Goal: Information Seeking & Learning: Learn about a topic

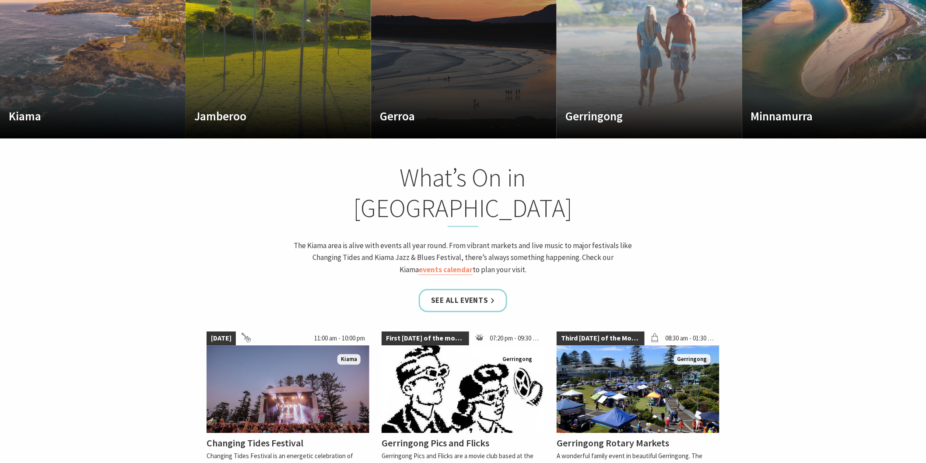
scroll to position [875, 0]
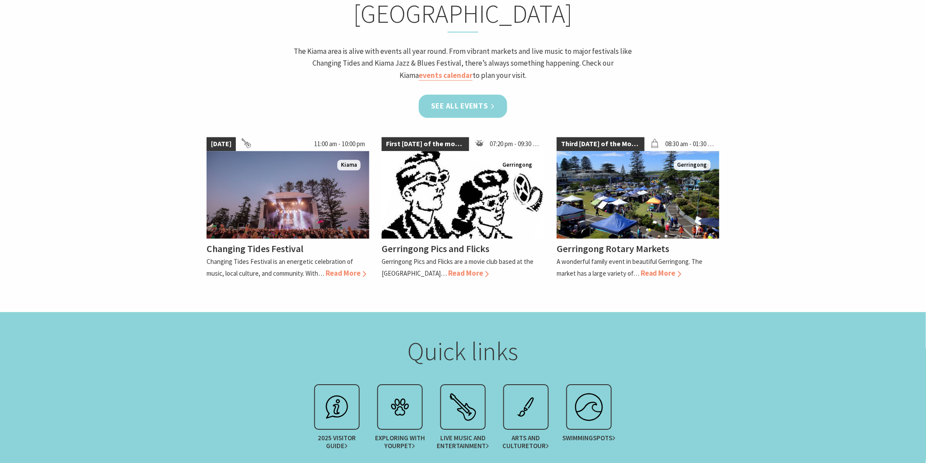
click at [477, 95] on link "See all Events" at bounding box center [463, 106] width 88 height 23
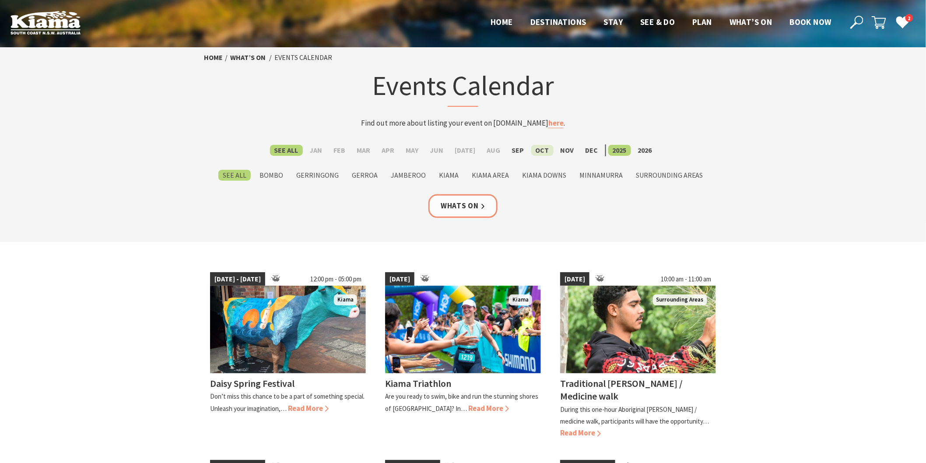
click at [537, 152] on label "Oct" at bounding box center [542, 150] width 22 height 11
click at [0, 0] on input "Oct" at bounding box center [0, 0] width 0 height 0
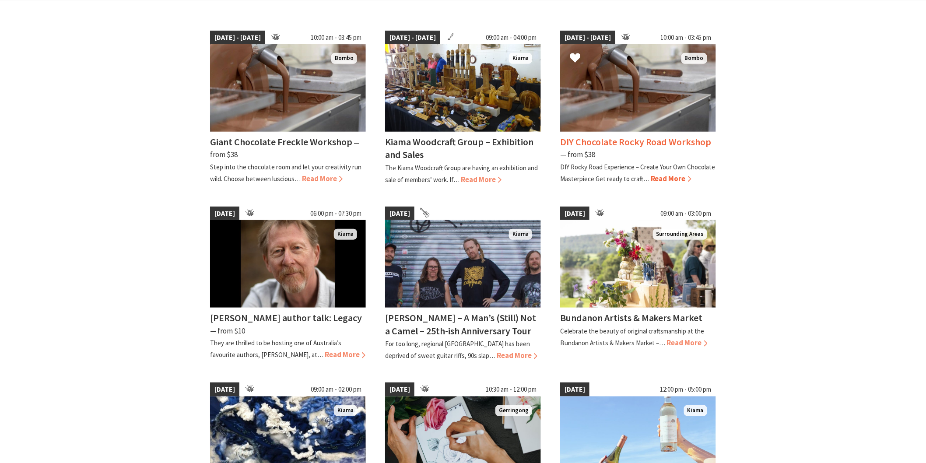
scroll to position [243, 0]
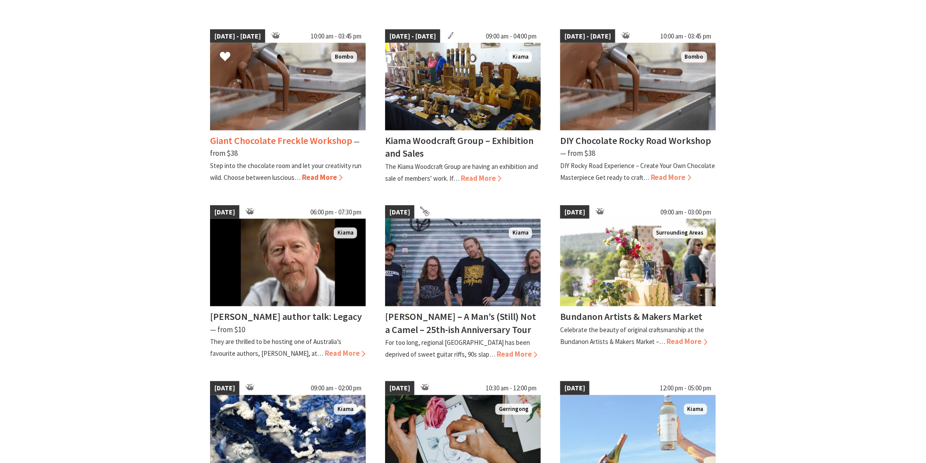
click at [318, 142] on h4 "Giant Chocolate Freckle Workshop" at bounding box center [281, 140] width 142 height 12
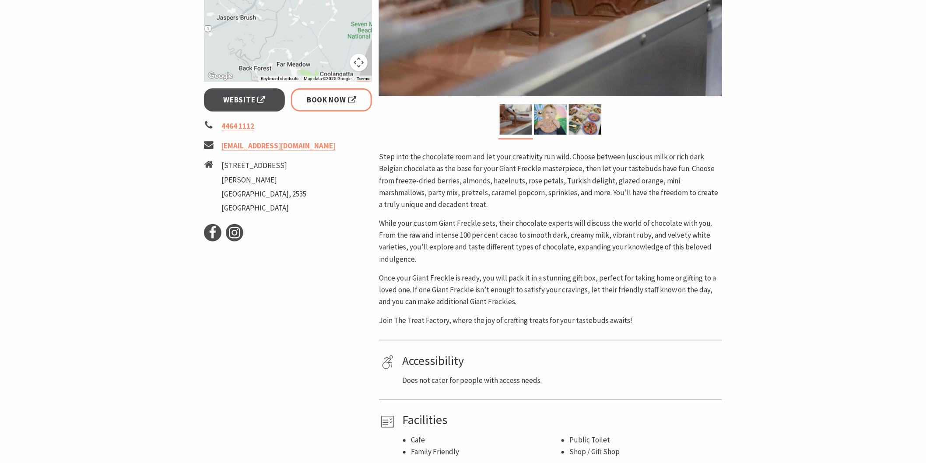
scroll to position [291, 0]
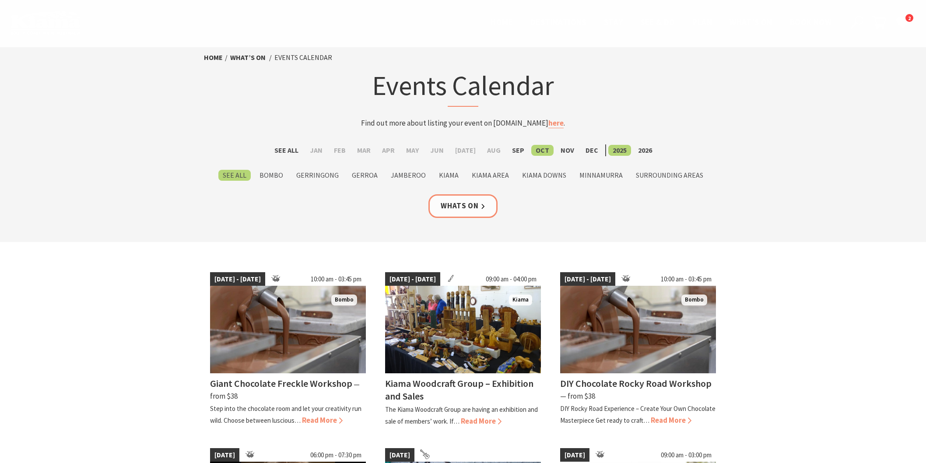
scroll to position [243, 0]
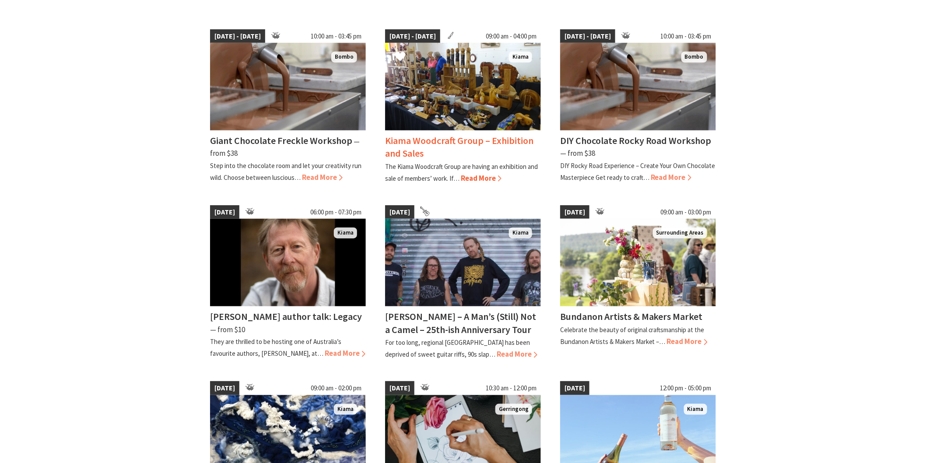
click at [470, 116] on img at bounding box center [463, 87] width 156 height 88
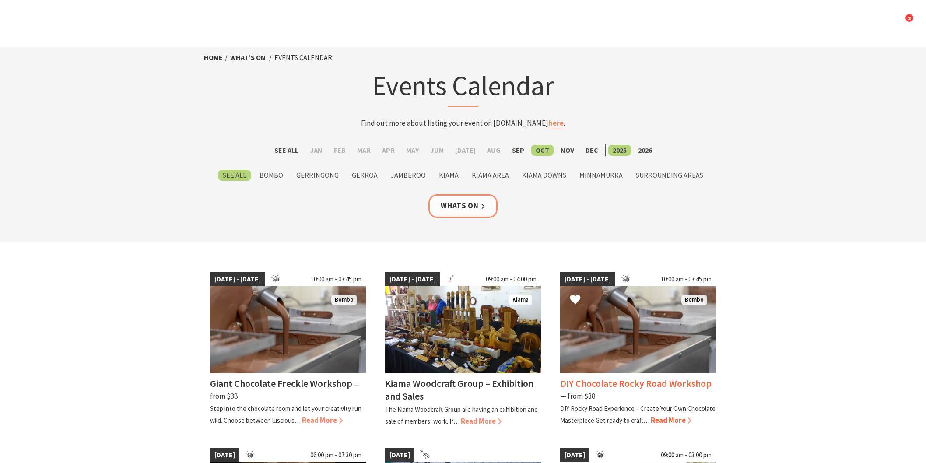
scroll to position [243, 0]
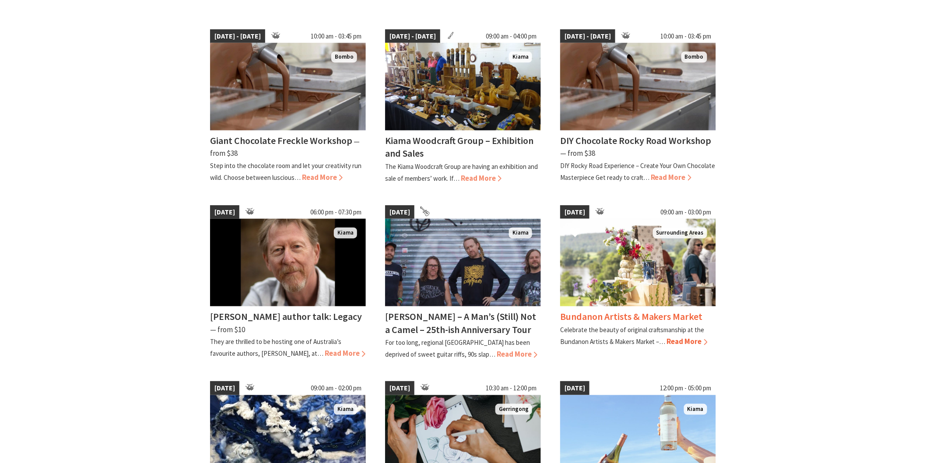
click at [693, 288] on img at bounding box center [638, 263] width 156 height 88
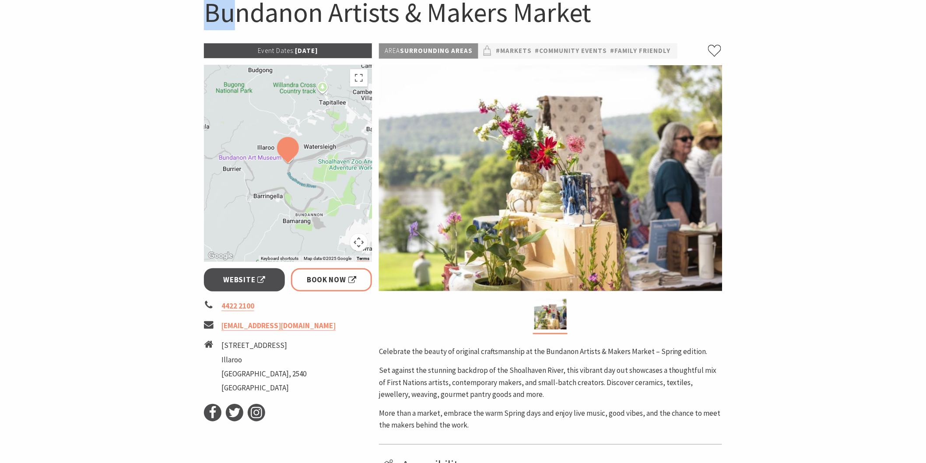
scroll to position [92, 0]
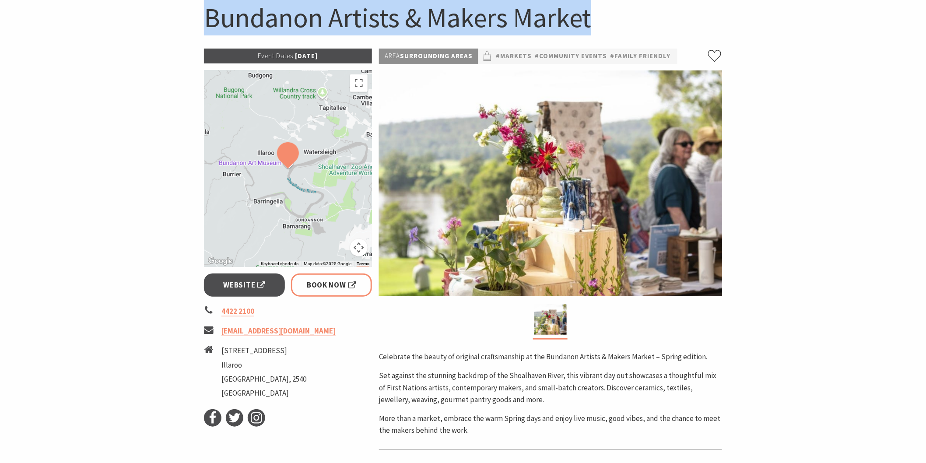
drag, startPoint x: 204, startPoint y: 7, endPoint x: 588, endPoint y: 14, distance: 383.8
click at [588, 14] on h1 "Bundanon Artists & Makers Market" at bounding box center [463, 17] width 518 height 35
copy h1 "Bundanon Artists & Makers Market"
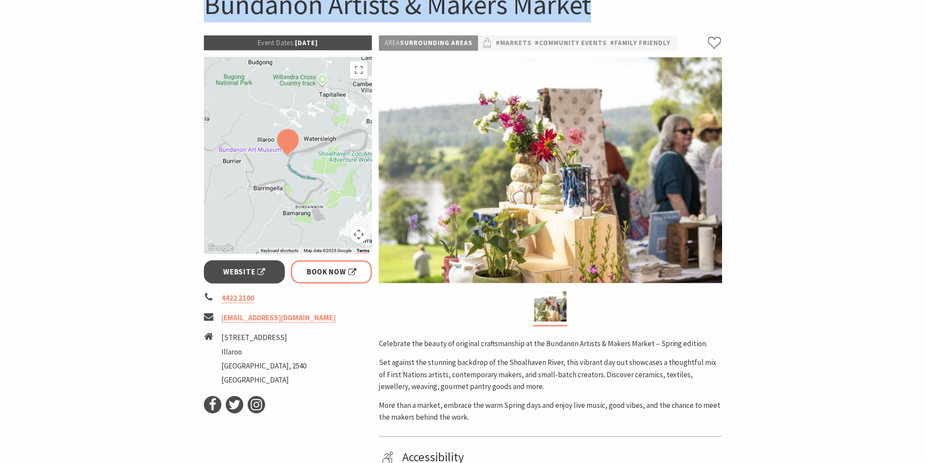
scroll to position [140, 0]
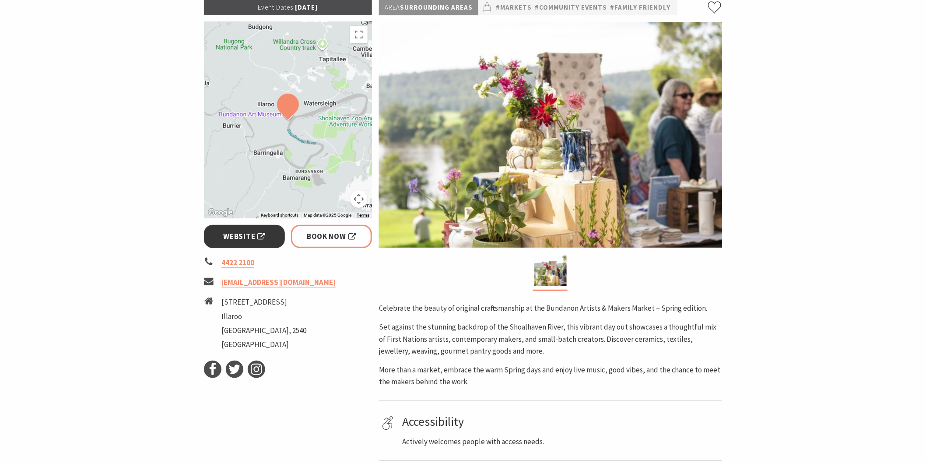
click at [270, 238] on link "Website" at bounding box center [244, 236] width 81 height 23
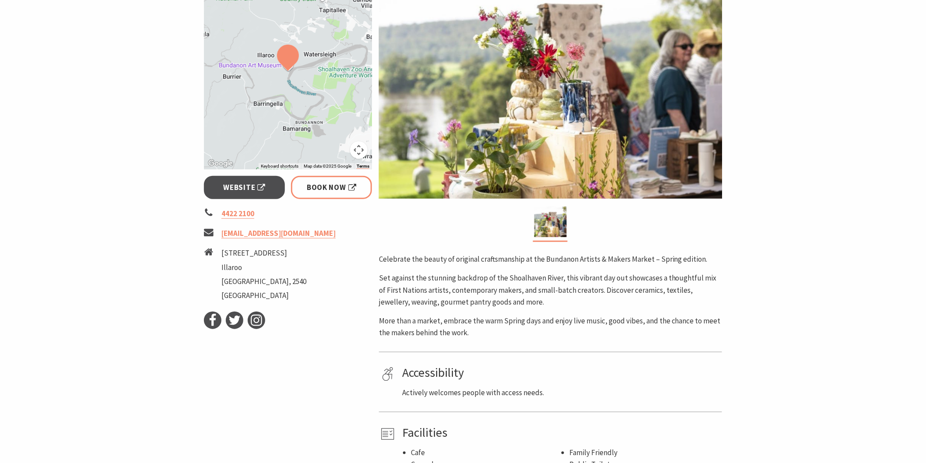
scroll to position [189, 0]
click at [318, 182] on span "Book Now" at bounding box center [331, 188] width 49 height 12
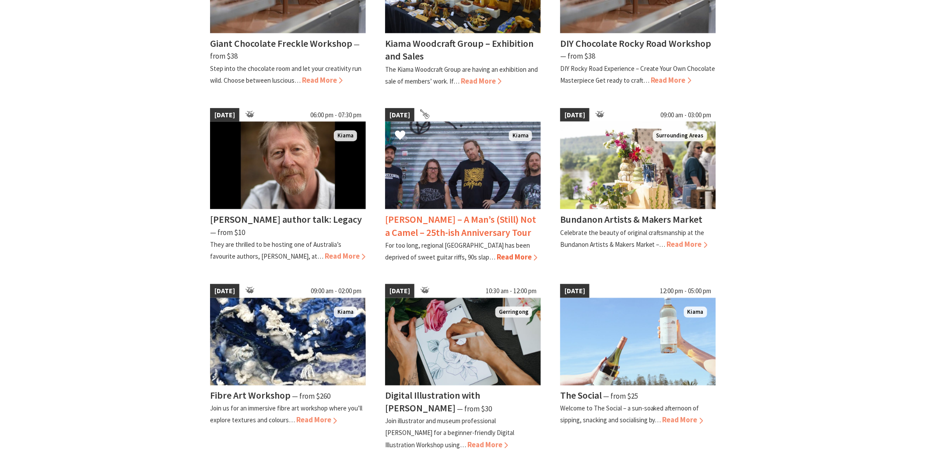
scroll to position [438, 0]
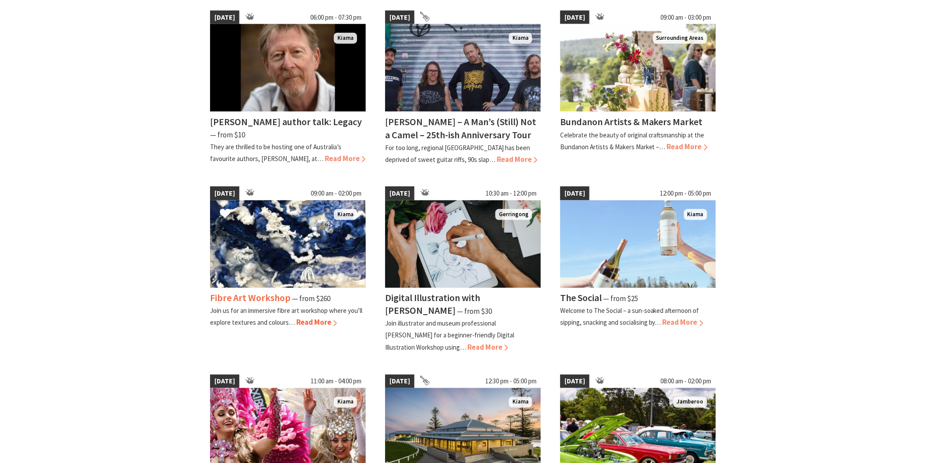
click at [272, 294] on h4 "Fibre Art Workshop" at bounding box center [250, 298] width 81 height 12
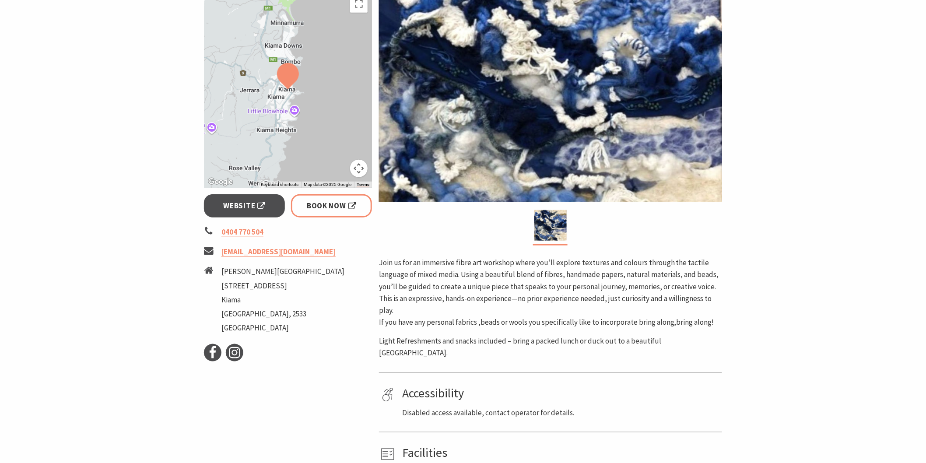
scroll to position [194, 0]
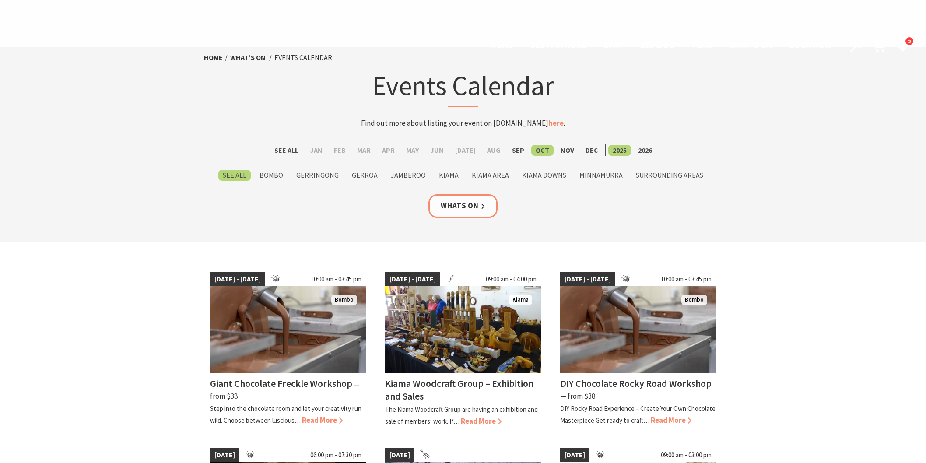
scroll to position [438, 0]
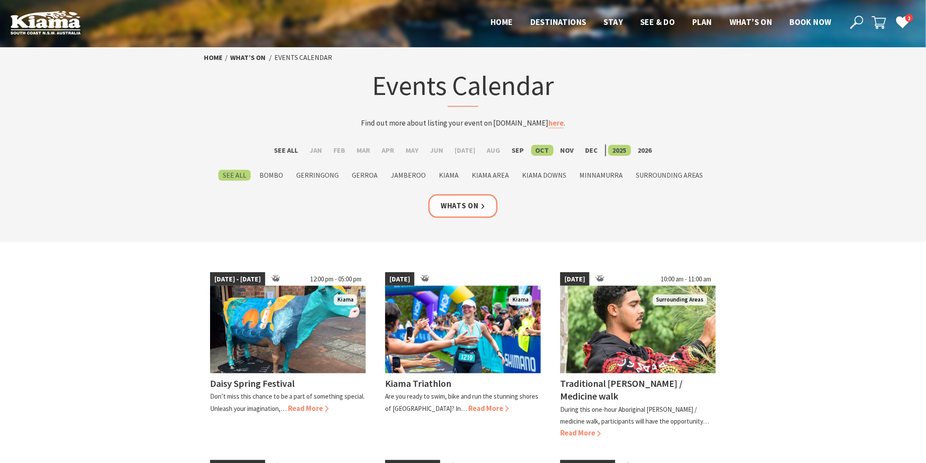
click at [532, 149] on label "Oct" at bounding box center [542, 150] width 22 height 11
click at [0, 0] on input "Oct" at bounding box center [0, 0] width 0 height 0
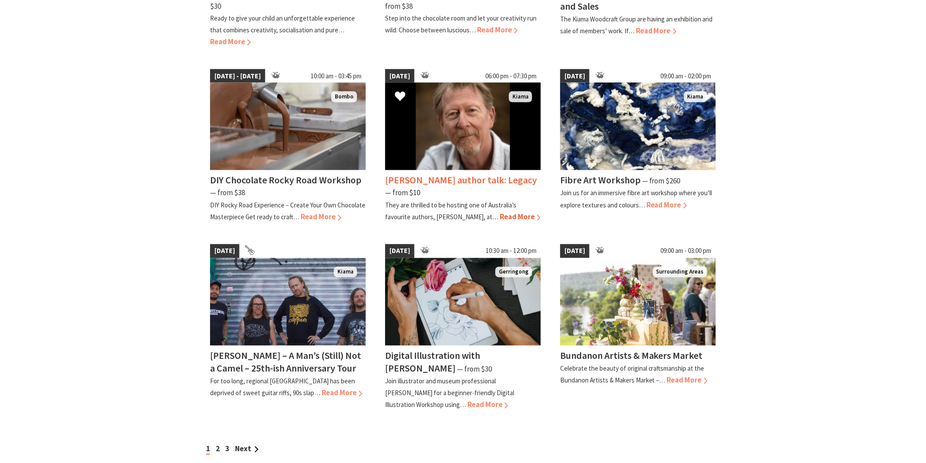
scroll to position [632, 0]
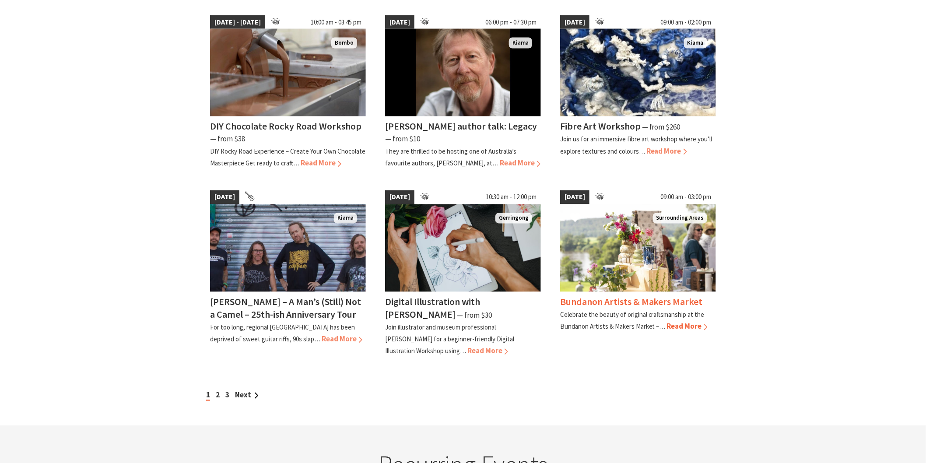
click at [580, 296] on h4 "Bundanon Artists & Makers Market" at bounding box center [631, 302] width 143 height 12
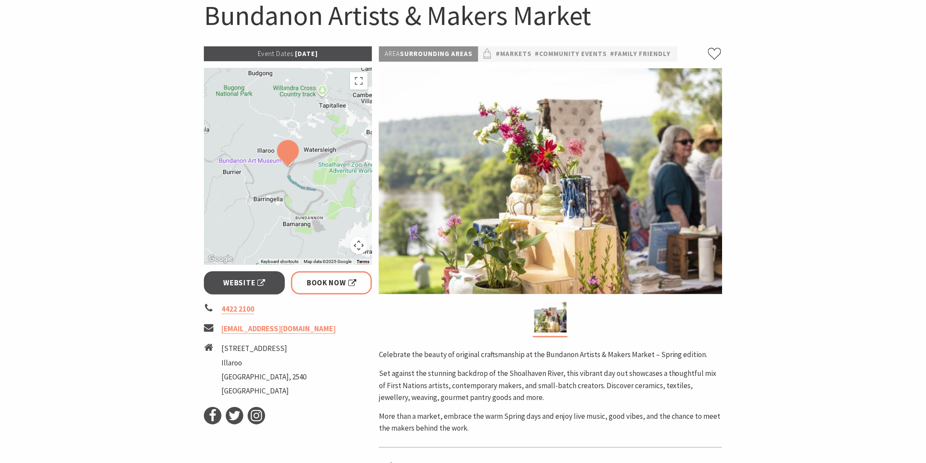
scroll to position [97, 0]
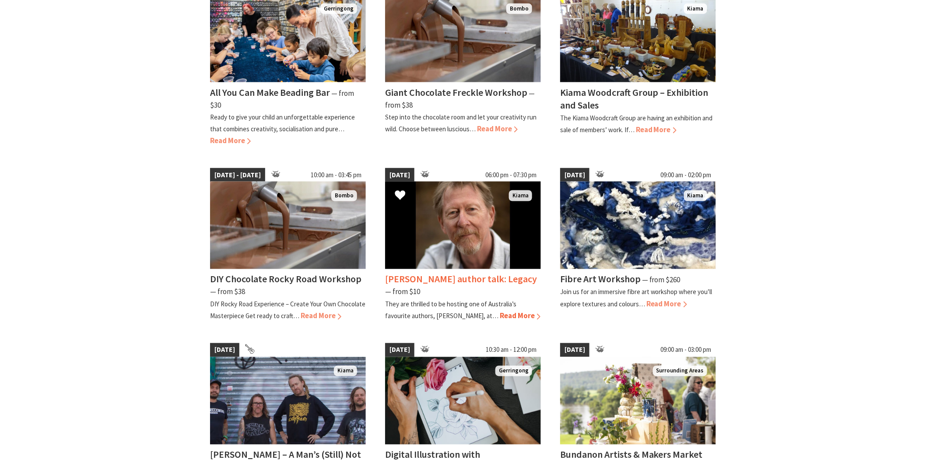
scroll to position [535, 0]
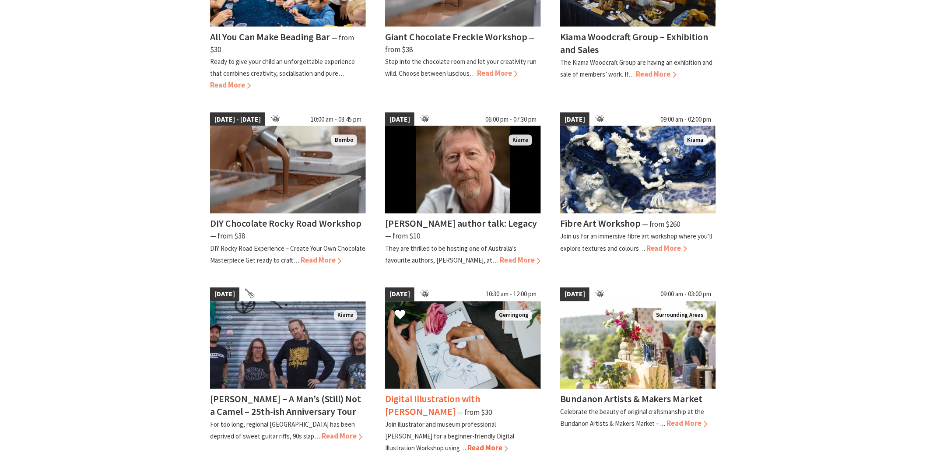
click at [474, 400] on div "Digital Illustration with Daniela Franza ⁠— from $30" at bounding box center [463, 405] width 156 height 25
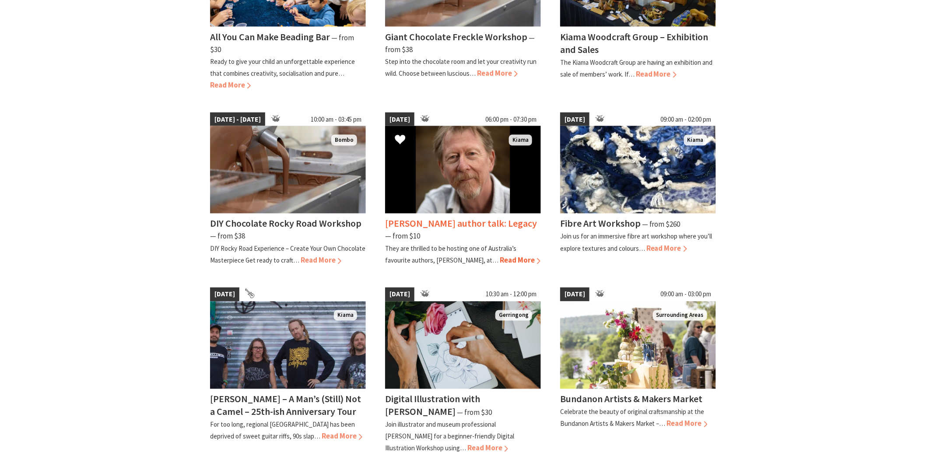
scroll to position [632, 0]
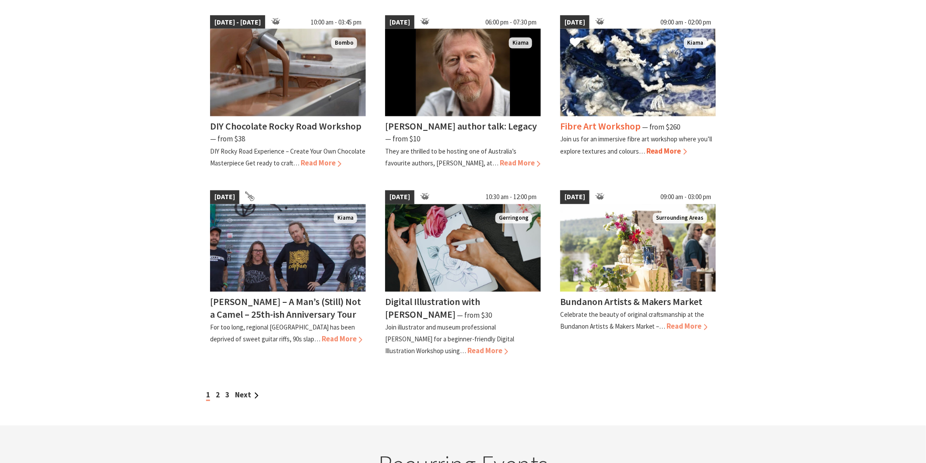
click at [608, 122] on h4 "Fibre Art Workshop" at bounding box center [600, 126] width 81 height 12
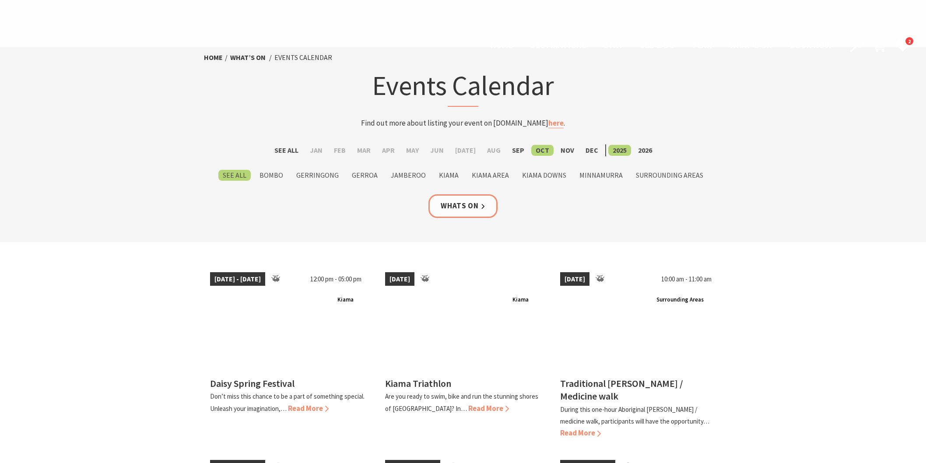
scroll to position [632, 0]
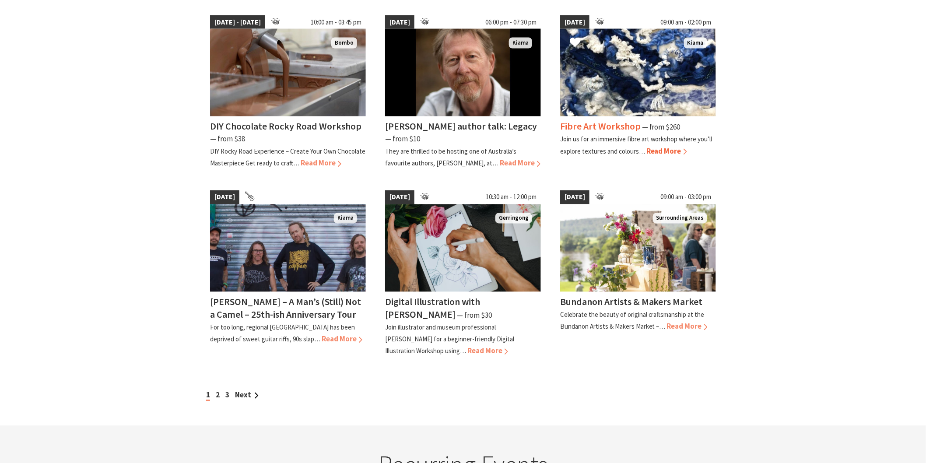
click at [646, 123] on span "⁠— from $260" at bounding box center [661, 128] width 39 height 10
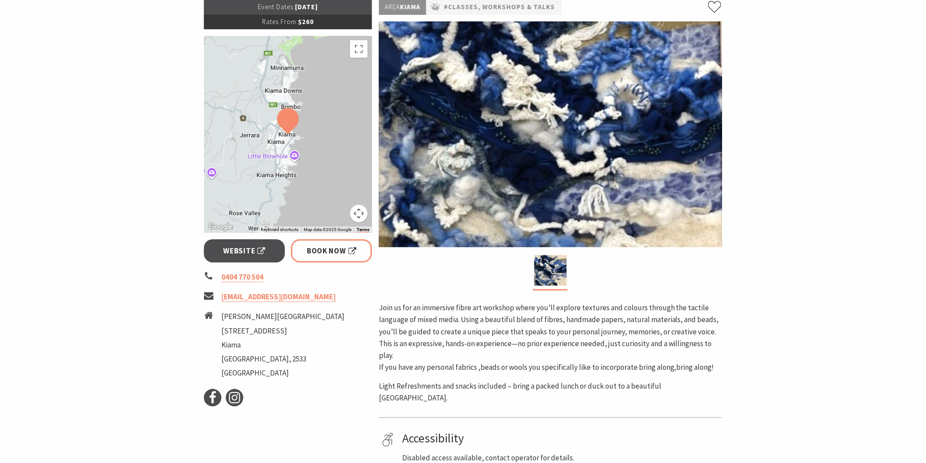
scroll to position [146, 0]
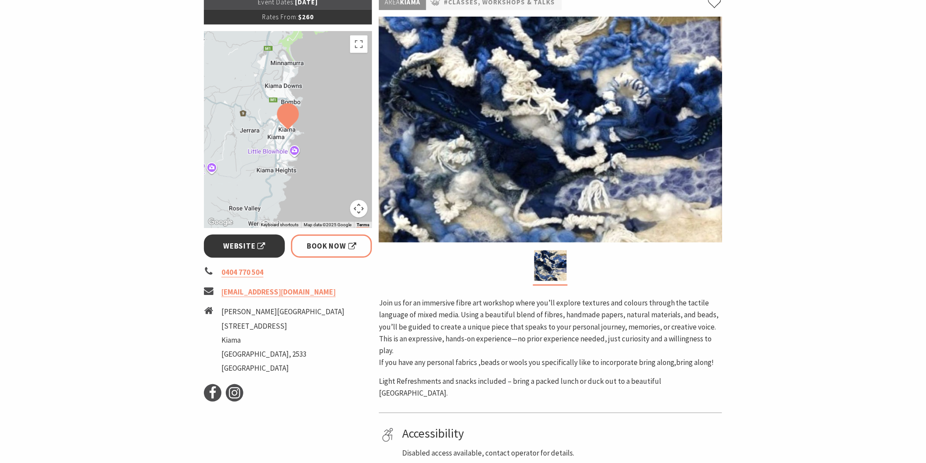
click at [269, 247] on link "Website" at bounding box center [244, 246] width 81 height 23
click at [308, 246] on span "Book Now" at bounding box center [331, 246] width 49 height 12
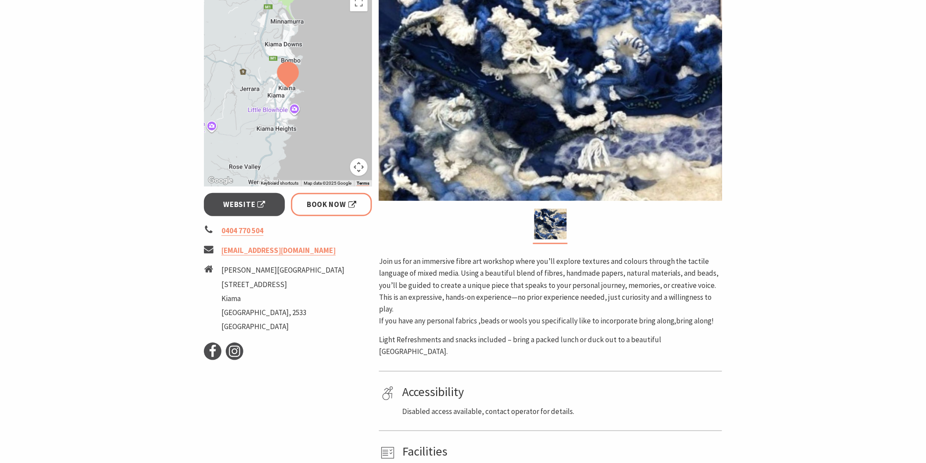
scroll to position [243, 0]
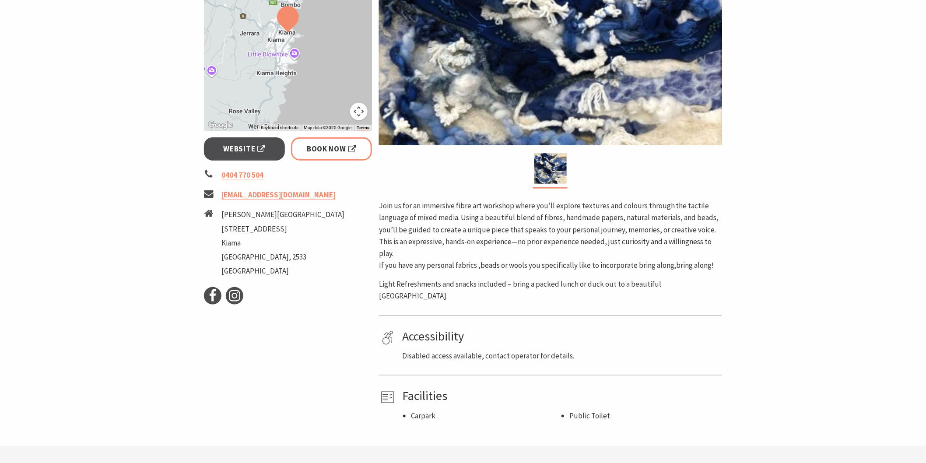
drag, startPoint x: 336, startPoint y: 195, endPoint x: 221, endPoint y: 192, distance: 115.6
click at [221, 192] on li "info@kiamaartworkshops.com.au" at bounding box center [288, 195] width 168 height 12
copy li "info@kiamaartworkshops.com.au"
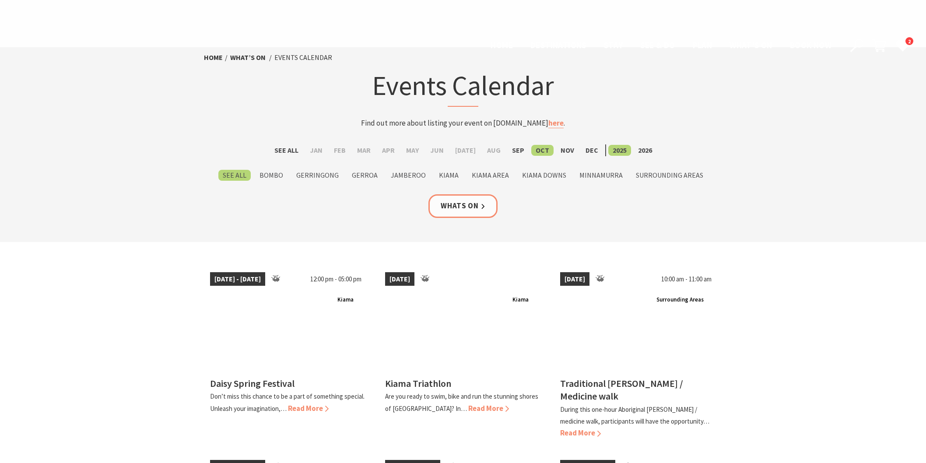
scroll to position [632, 0]
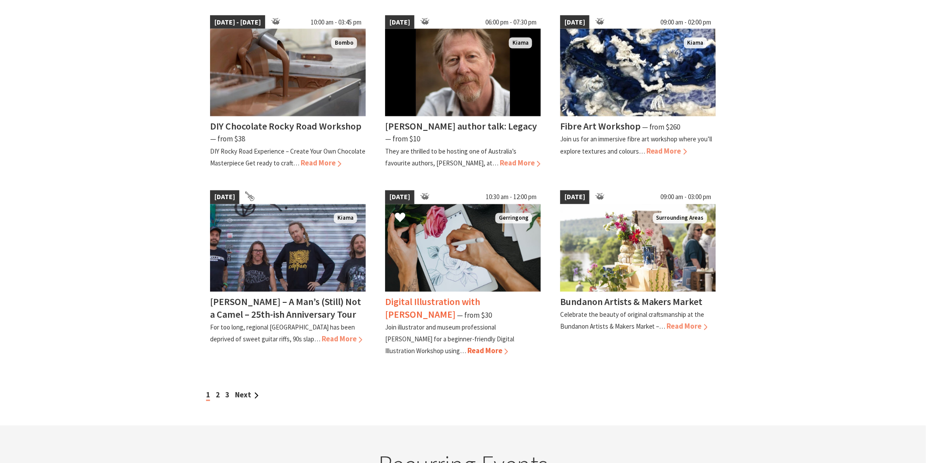
click at [466, 296] on h4 "Digital Illustration with [PERSON_NAME]" at bounding box center [432, 308] width 95 height 25
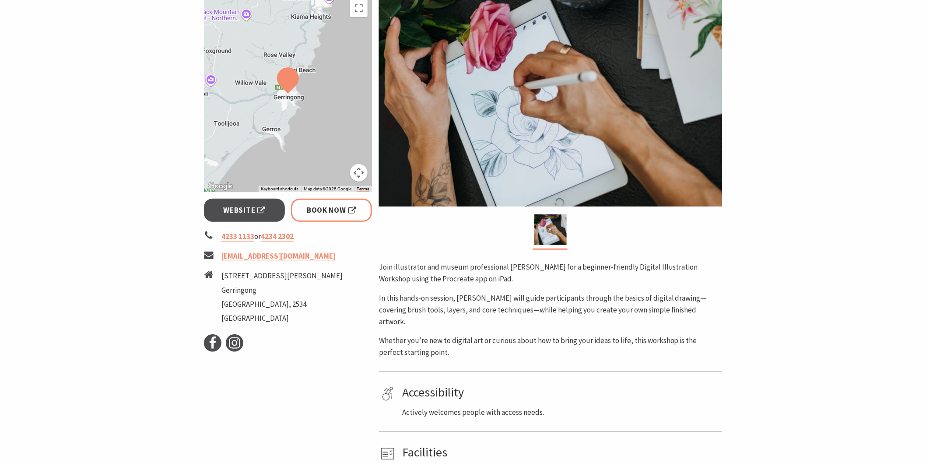
scroll to position [243, 0]
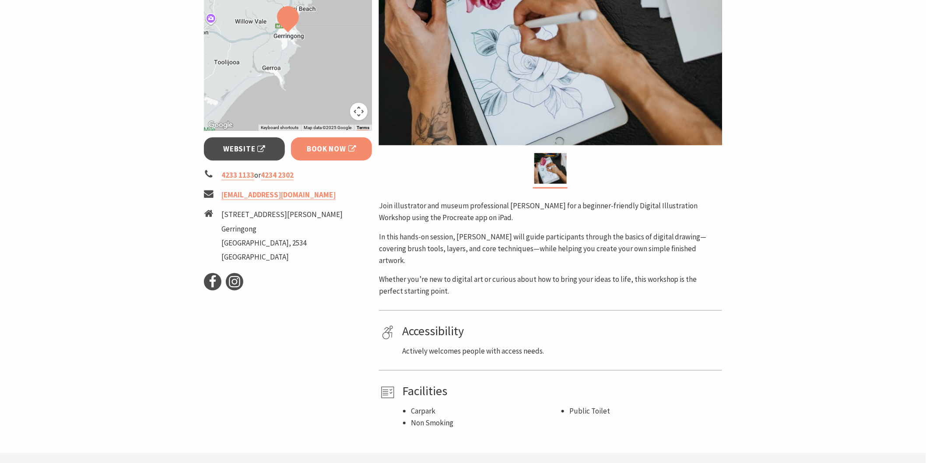
click at [305, 154] on link "Book Now" at bounding box center [331, 148] width 81 height 23
click at [336, 143] on span "Book Now" at bounding box center [331, 149] width 49 height 12
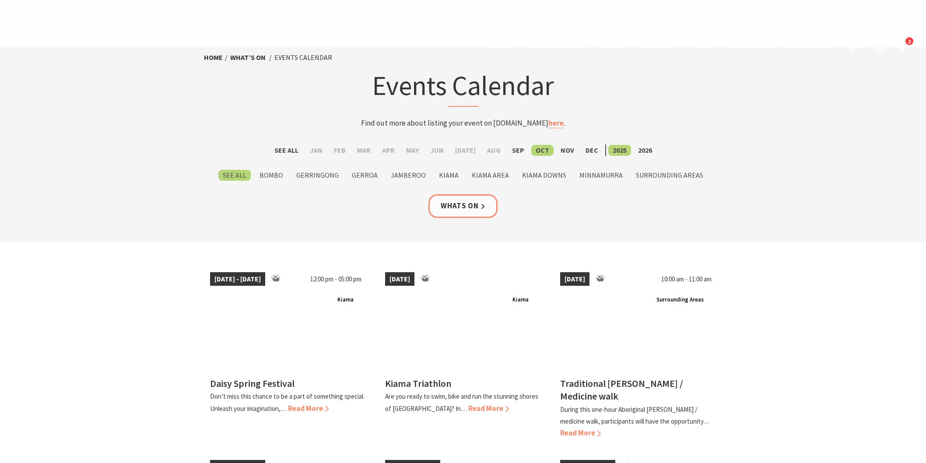
scroll to position [632, 0]
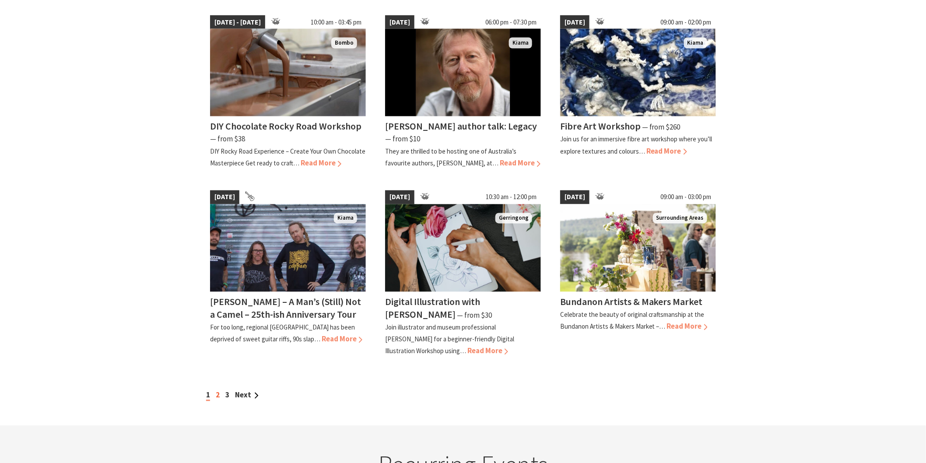
click at [216, 391] on link "2" at bounding box center [218, 395] width 4 height 10
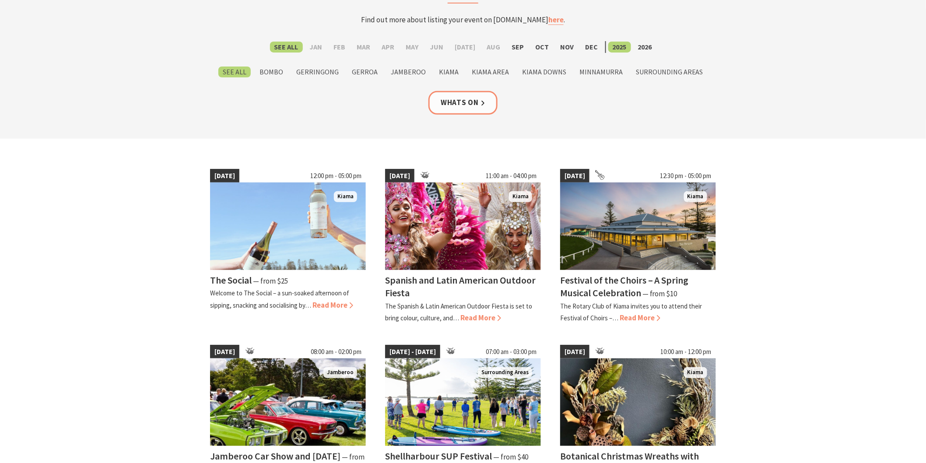
scroll to position [97, 0]
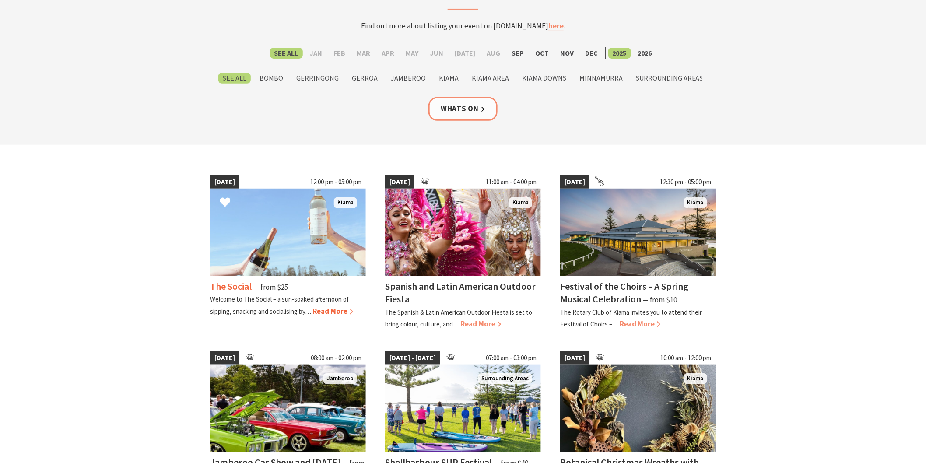
click at [242, 285] on h4 "The Social" at bounding box center [231, 286] width 42 height 12
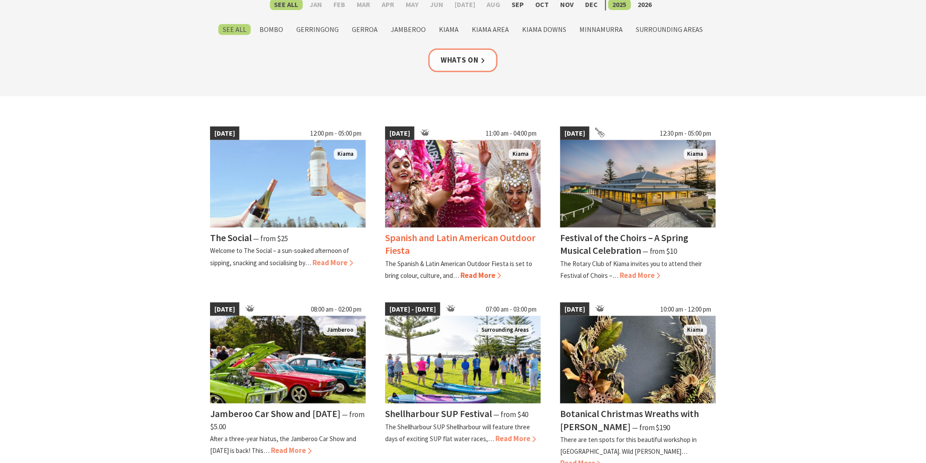
click at [456, 241] on h4 "Spanish and Latin American Outdoor Fiesta" at bounding box center [460, 243] width 151 height 25
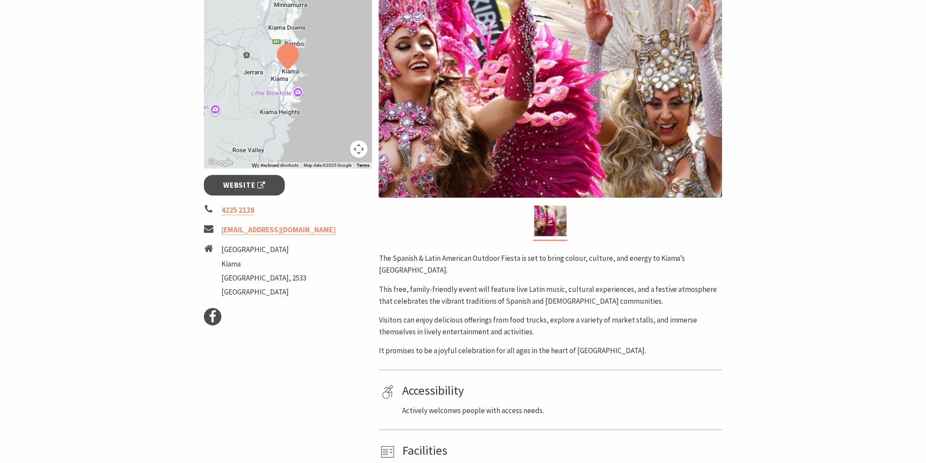
scroll to position [194, 0]
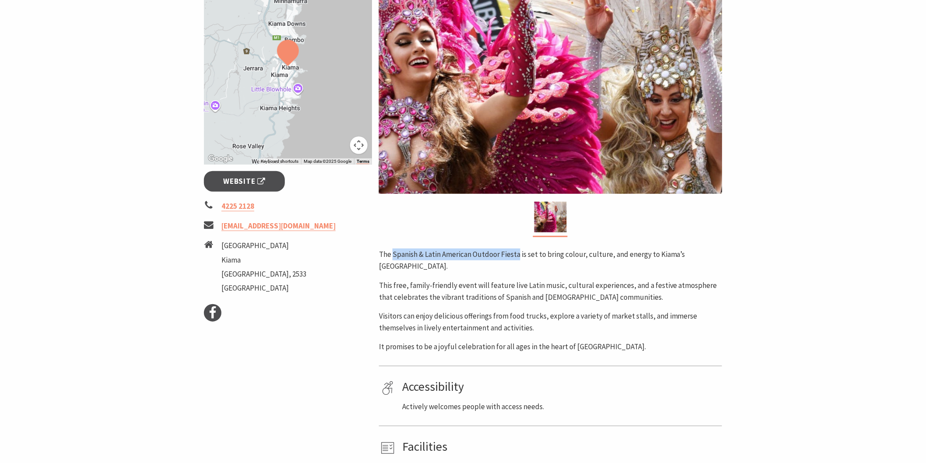
drag, startPoint x: 392, startPoint y: 255, endPoint x: 518, endPoint y: 252, distance: 125.6
click at [518, 252] on p "The Spanish & Latin American Outdoor Fiesta is set to bring colour, culture, an…" at bounding box center [550, 261] width 343 height 24
copy p "Spanish & Latin American Outdoor Fiesta"
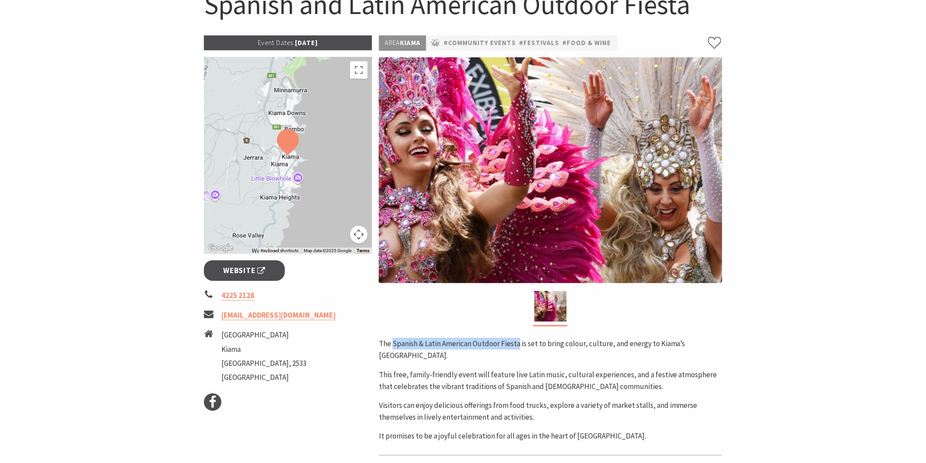
scroll to position [97, 0]
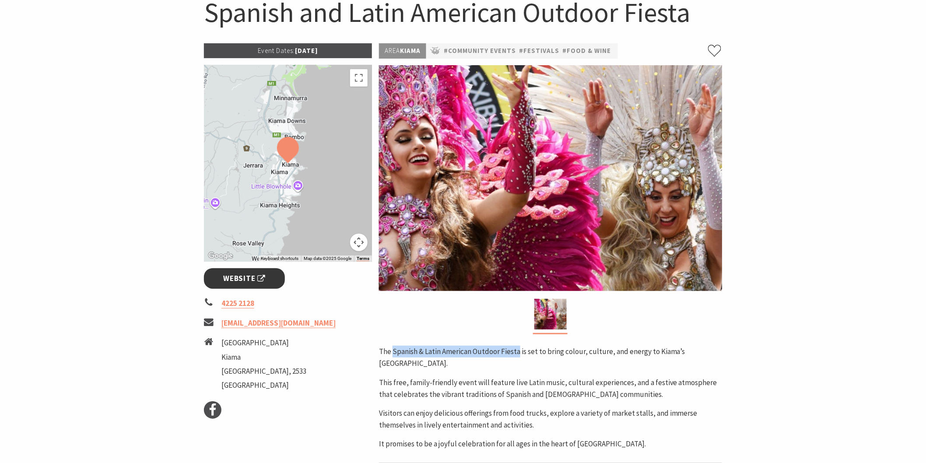
click at [266, 281] on link "Website" at bounding box center [244, 278] width 81 height 21
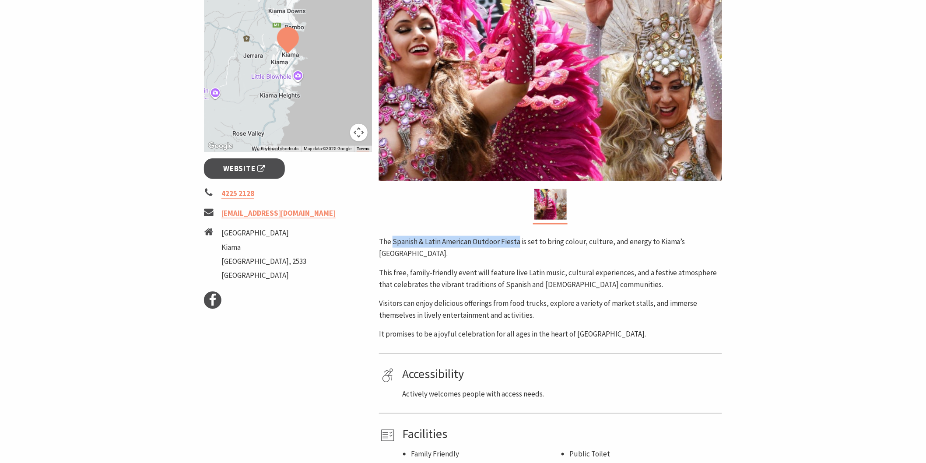
scroll to position [194, 0]
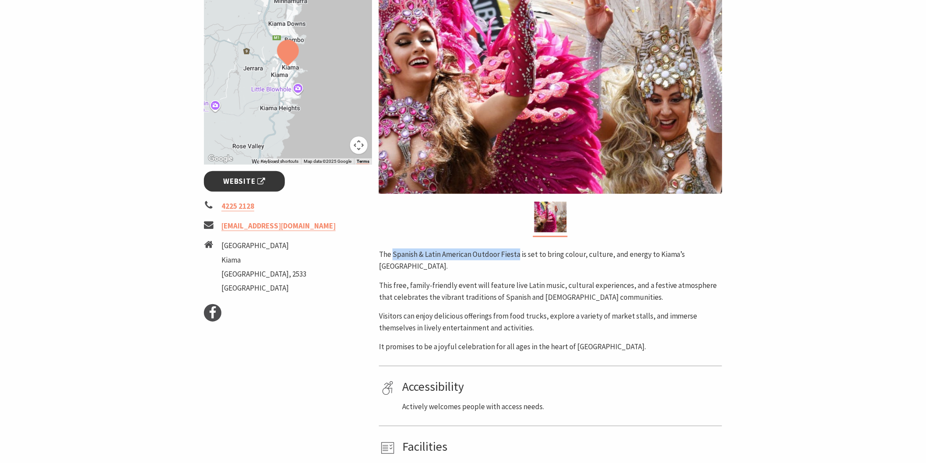
click at [269, 180] on link "Website" at bounding box center [244, 181] width 81 height 21
click at [836, 307] on section "Home Events Community Events Spanish and Latin American Outdoor Fiesta Spanish …" at bounding box center [463, 175] width 926 height 644
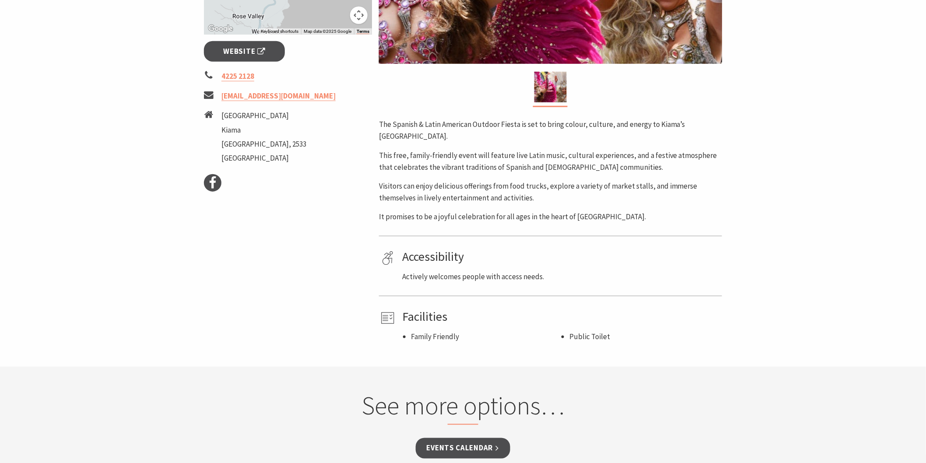
scroll to position [291, 0]
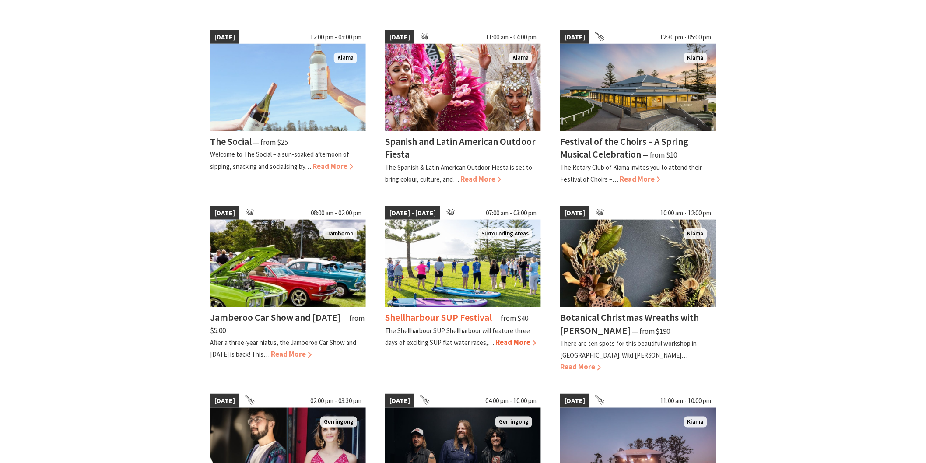
scroll to position [243, 0]
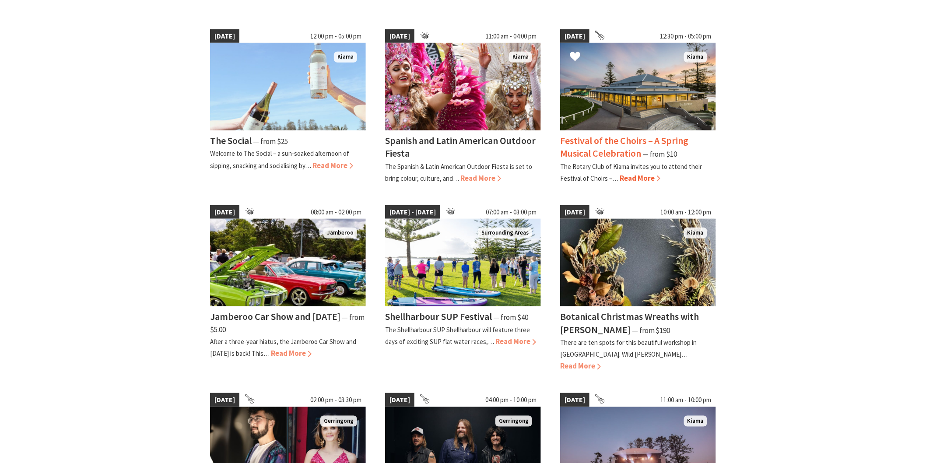
click at [621, 146] on h4 "Festival of the Choirs – A Spring Musical Celebration" at bounding box center [624, 146] width 129 height 25
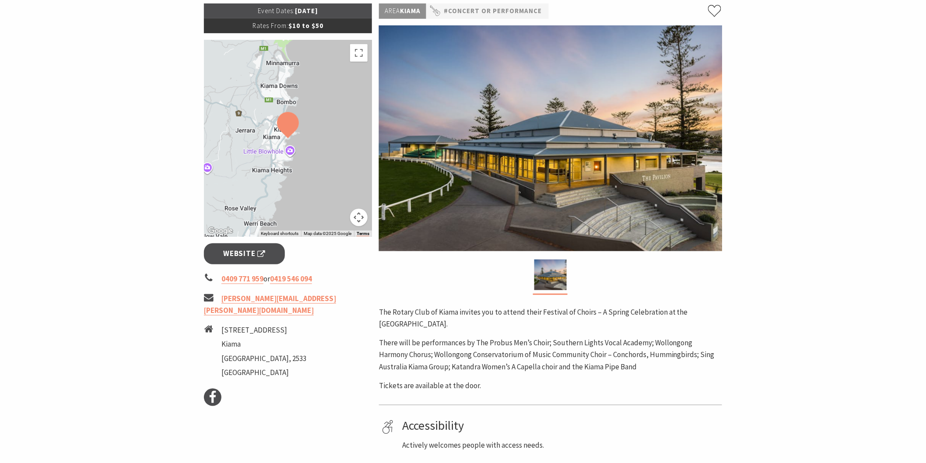
scroll to position [194, 0]
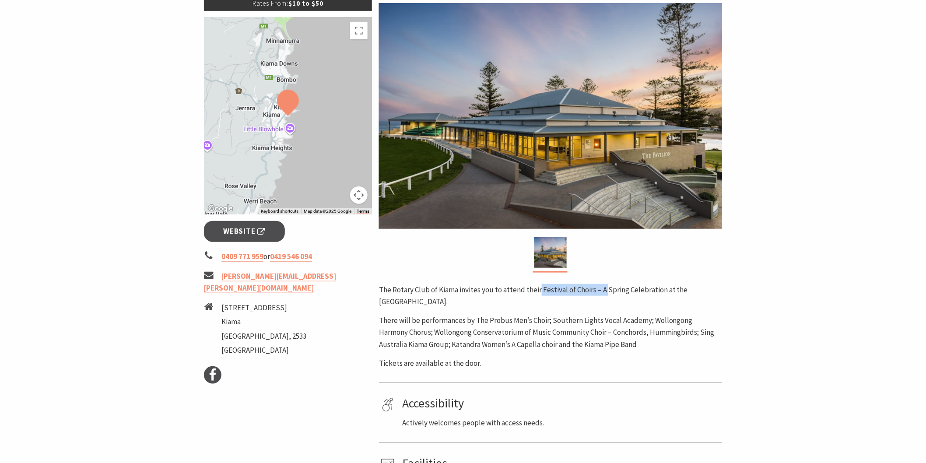
drag, startPoint x: 538, startPoint y: 288, endPoint x: 601, endPoint y: 278, distance: 63.3
click at [602, 278] on div "Area Kiama #Concert or Performance The Rotary Club of Kiama invites you to atte…" at bounding box center [550, 240] width 350 height 519
click at [592, 278] on div "Area Kiama #Concert or Performance The Rotary Club of Kiama invites you to atte…" at bounding box center [550, 240] width 350 height 519
click at [599, 283] on div "Area Kiama #Concert or Performance The Rotary Club of Kiama invites you to atte…" at bounding box center [550, 240] width 350 height 519
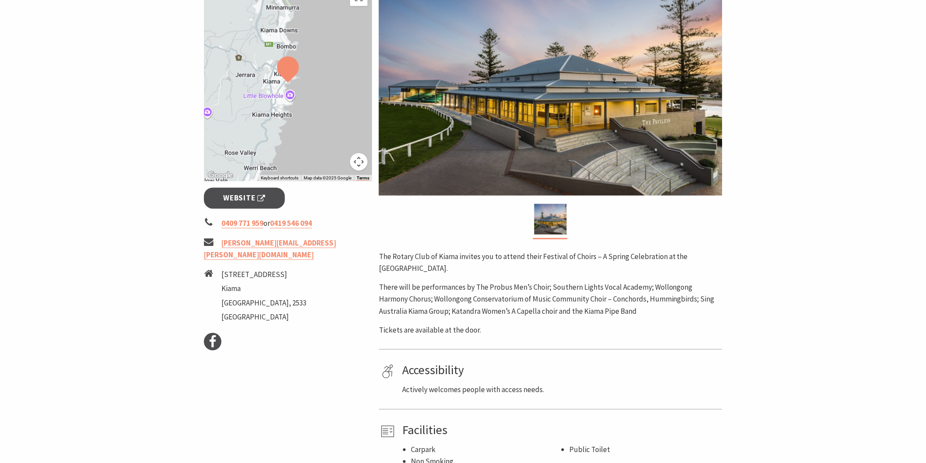
scroll to position [243, 0]
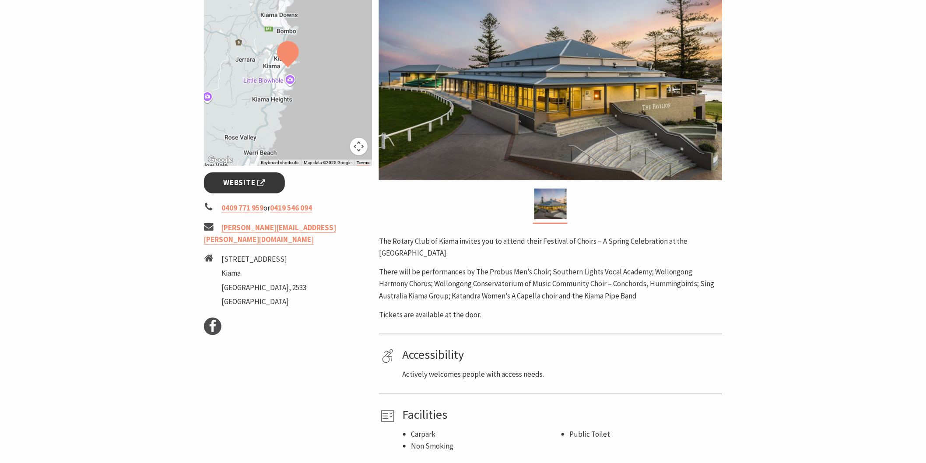
click at [250, 179] on span "Website" at bounding box center [245, 183] width 42 height 12
drag, startPoint x: 328, startPoint y: 228, endPoint x: 220, endPoint y: 224, distance: 108.2
click at [220, 224] on li "geoff.cole@rotarykiama.org.au" at bounding box center [288, 234] width 168 height 24
copy li "geoff.cole@rotarykiama.org.au"
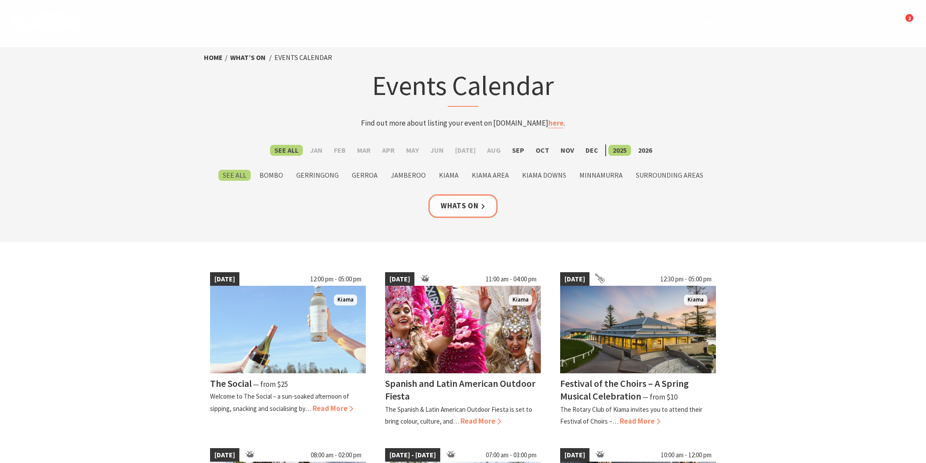
scroll to position [243, 0]
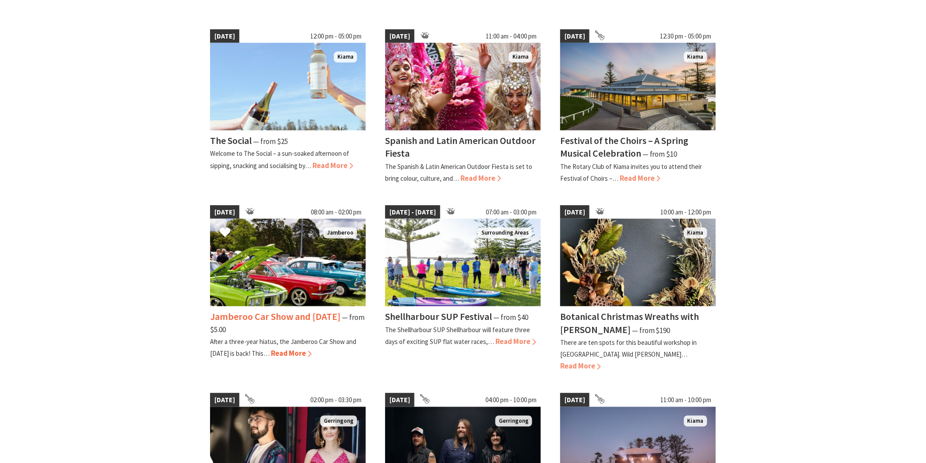
click at [251, 317] on h4 "Jamberoo Car Show and [DATE]" at bounding box center [275, 316] width 130 height 12
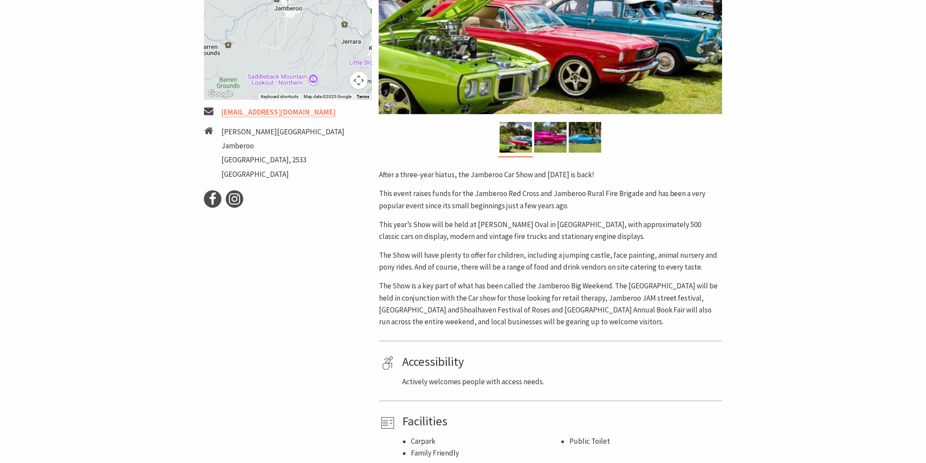
scroll to position [243, 0]
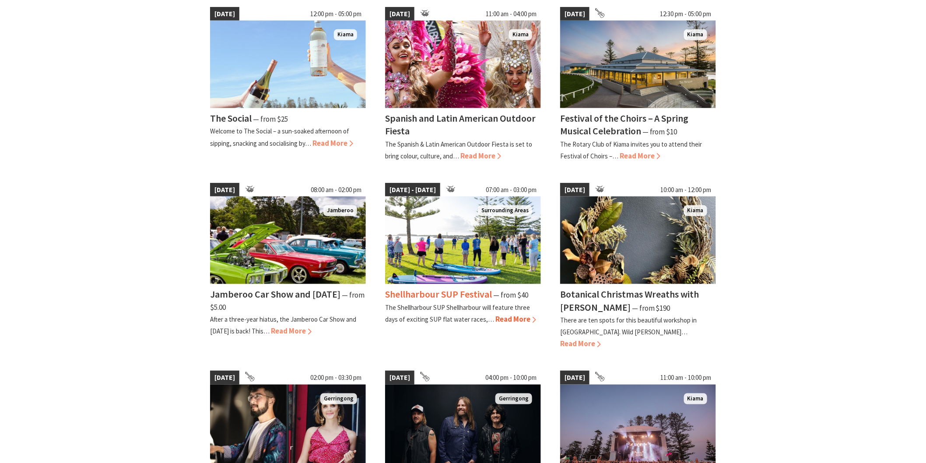
scroll to position [194, 0]
